Goal: Information Seeking & Learning: Learn about a topic

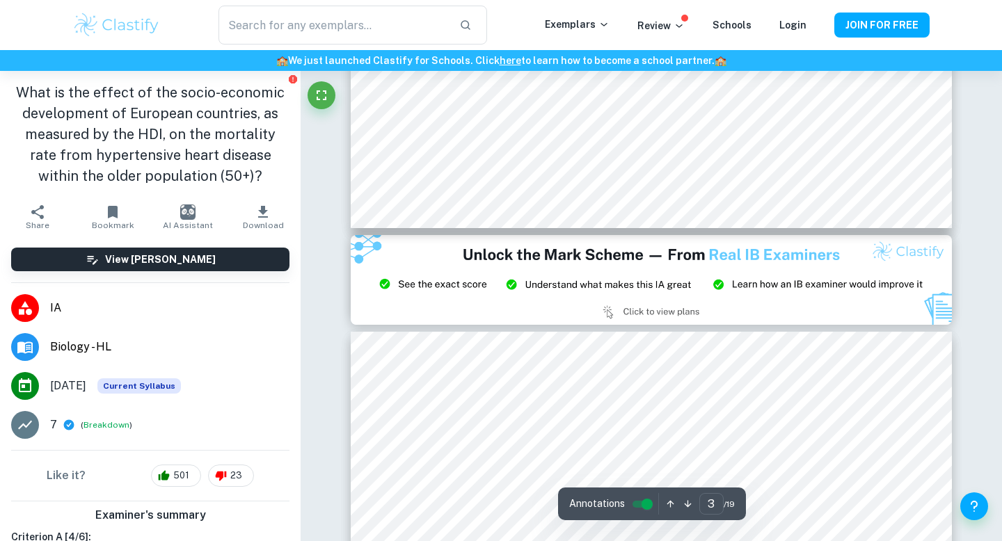
scroll to position [1764, 0]
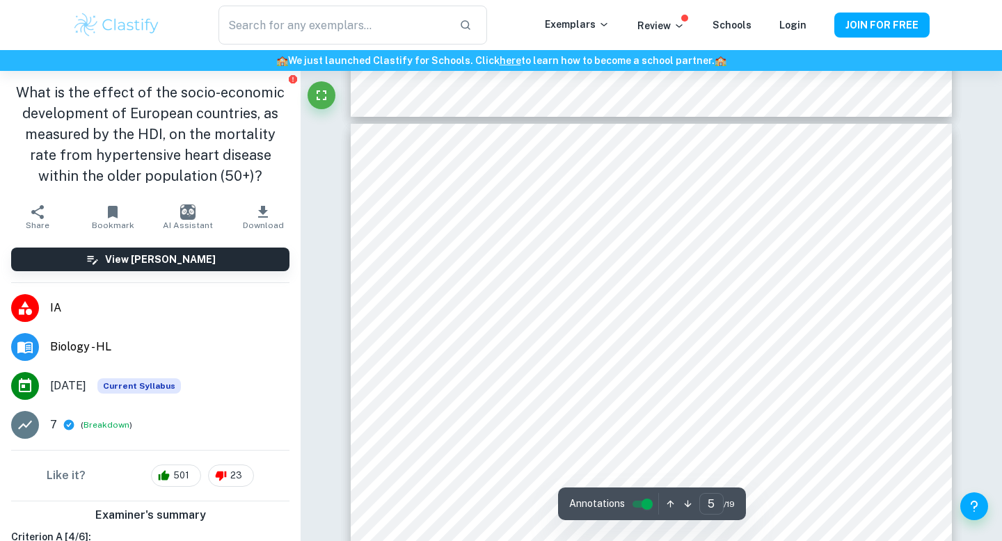
type input "4"
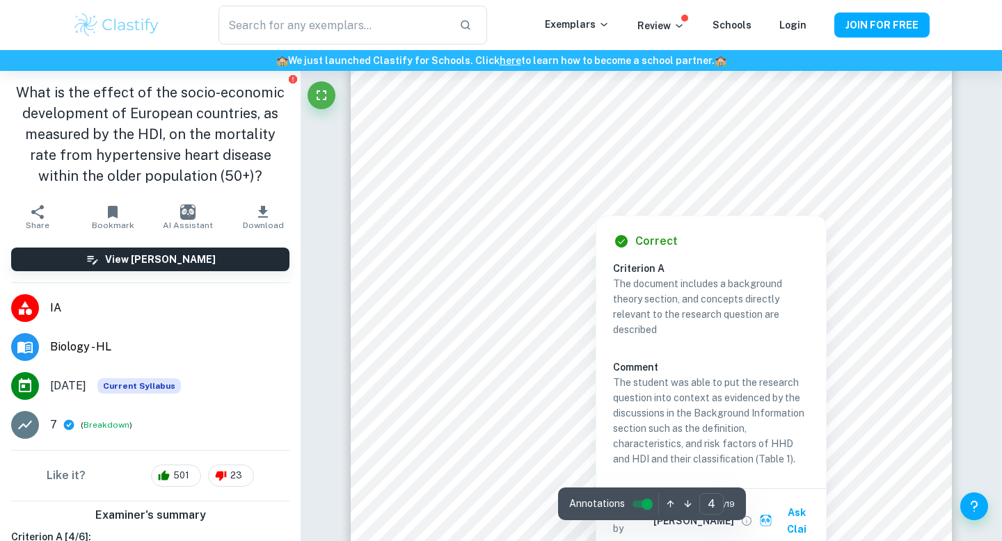
scroll to position [3024, 0]
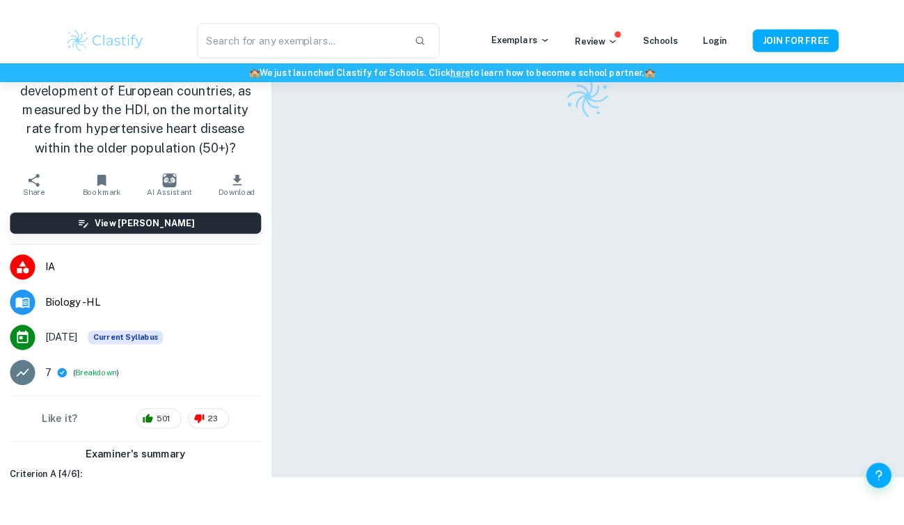
scroll to position [71, 0]
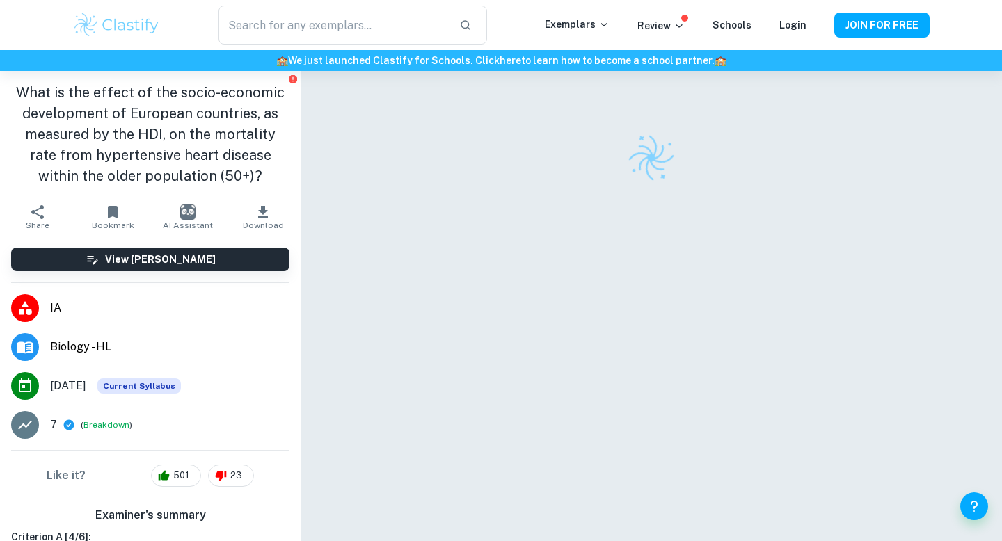
click at [153, 17] on img at bounding box center [116, 25] width 88 height 28
